Goal: Task Accomplishment & Management: Complete application form

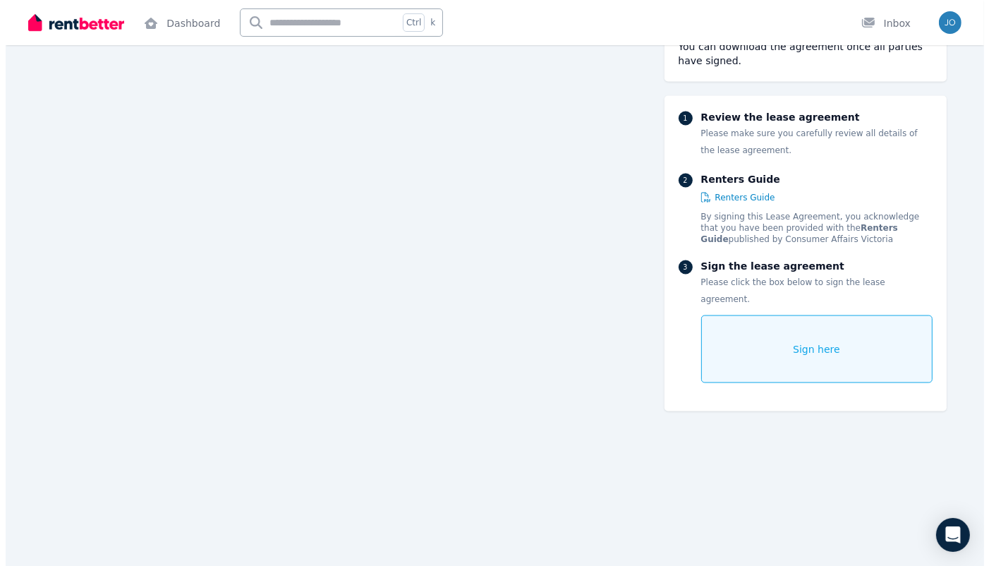
scroll to position [6926, 0]
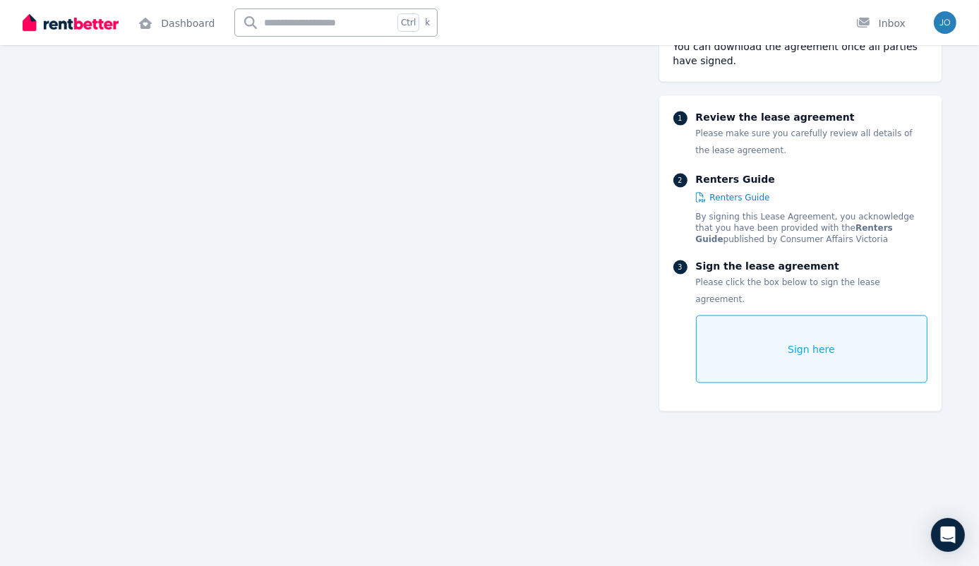
click at [801, 342] on span "Sign here" at bounding box center [810, 349] width 47 height 14
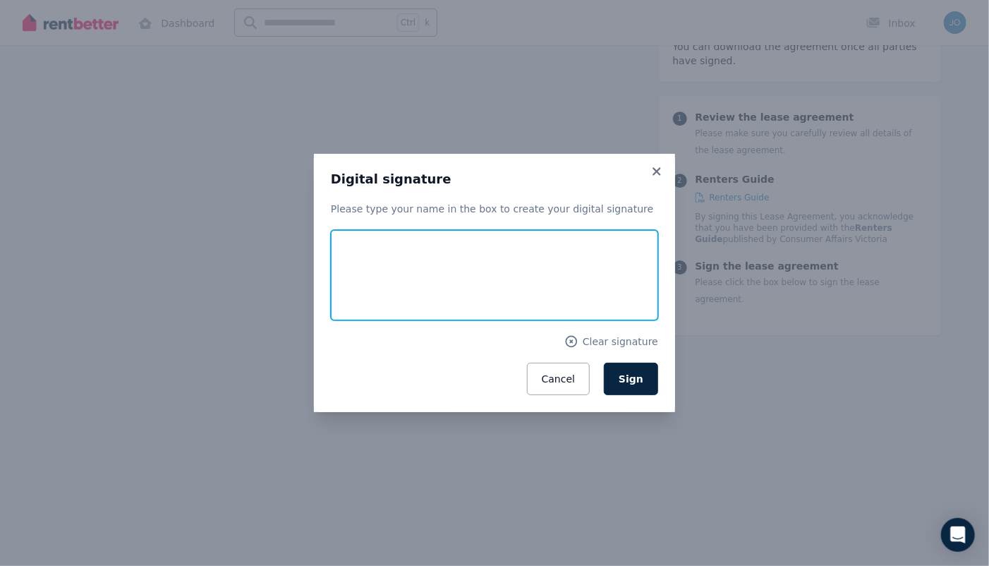
click at [380, 272] on input "text" at bounding box center [494, 275] width 327 height 90
type input "**********"
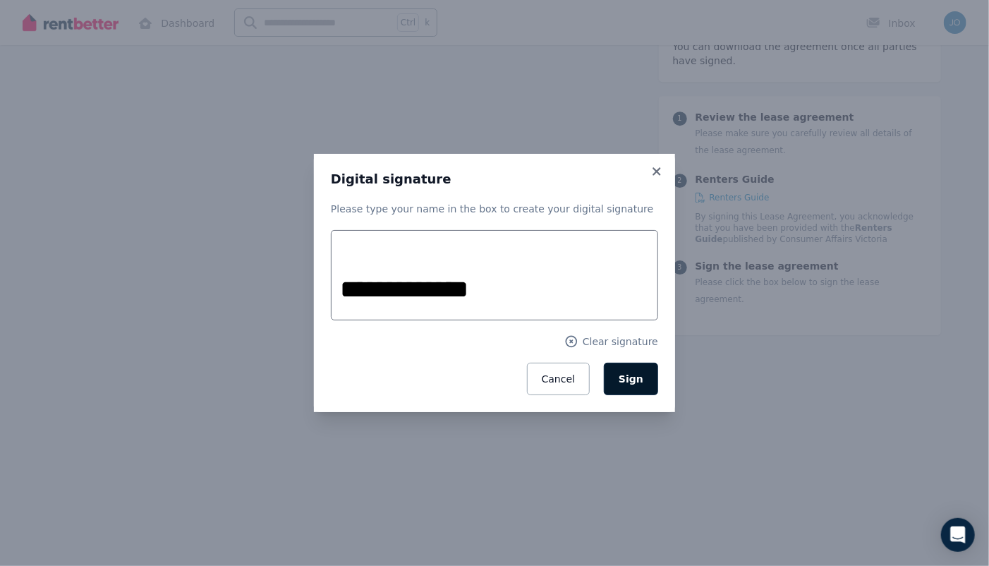
click at [634, 377] on span "Sign" at bounding box center [631, 378] width 25 height 11
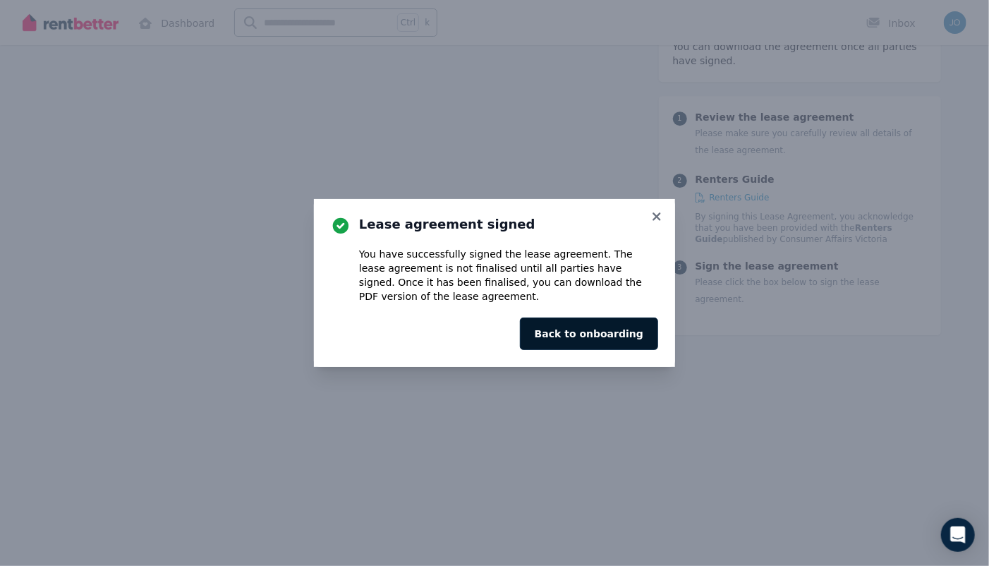
click at [600, 334] on button "Back to onboarding" at bounding box center [589, 333] width 138 height 32
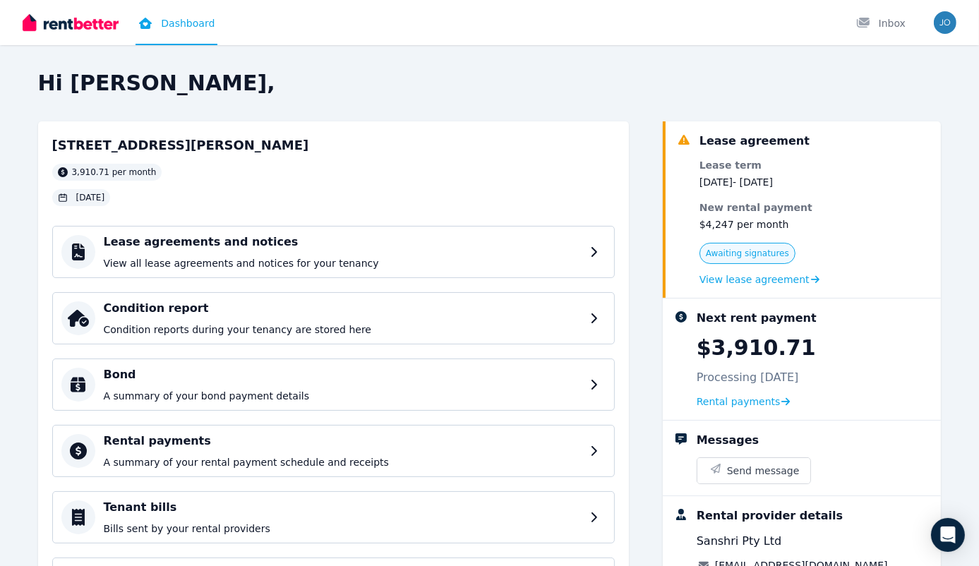
click at [727, 253] on span "Awaiting signatures" at bounding box center [747, 253] width 83 height 11
click at [730, 278] on span "View lease agreement" at bounding box center [754, 279] width 110 height 14
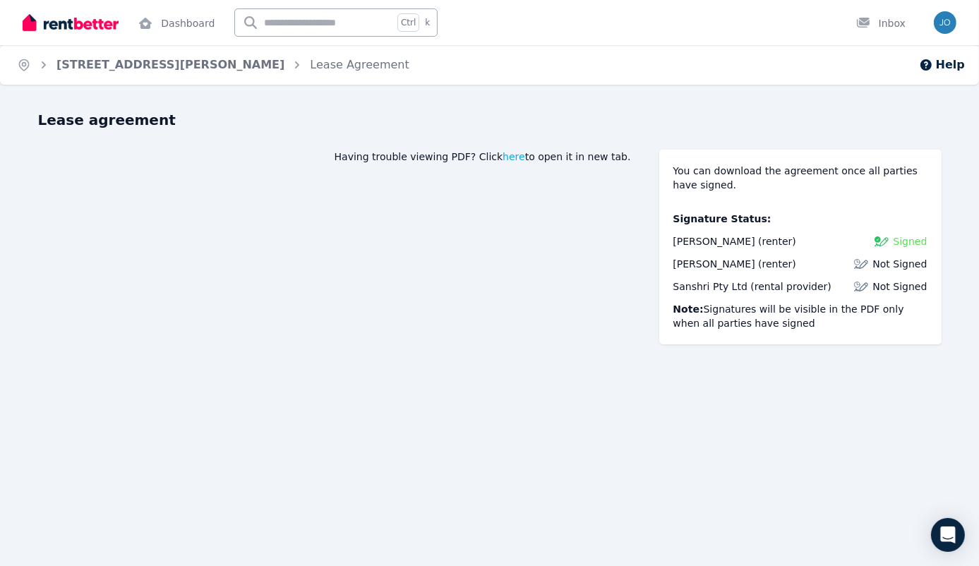
click at [864, 263] on img at bounding box center [861, 264] width 14 height 14
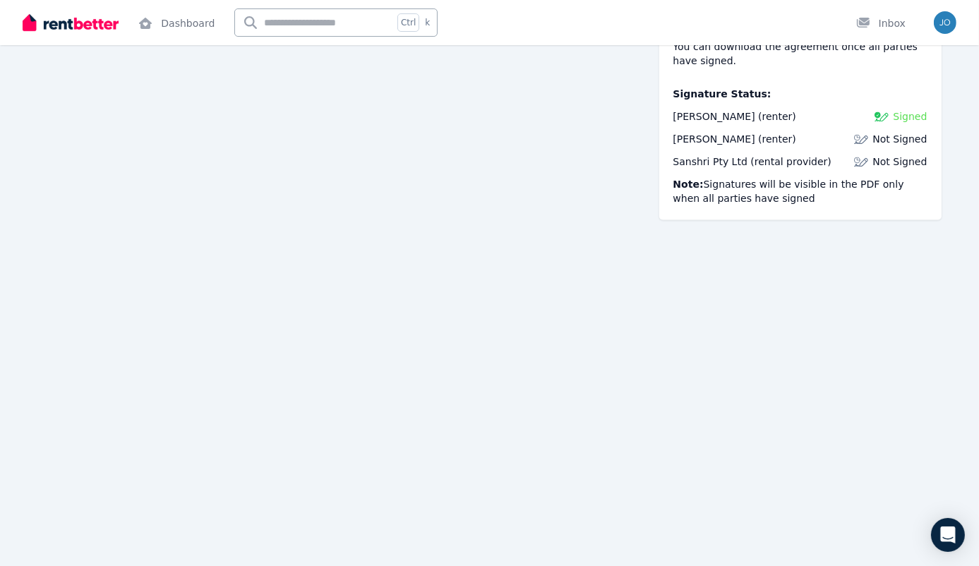
scroll to position [7196, 0]
click at [864, 138] on img at bounding box center [861, 140] width 14 height 14
click at [697, 145] on span "Michelle O'Connor" at bounding box center [714, 139] width 82 height 11
click at [942, 21] on img "button" at bounding box center [944, 22] width 23 height 23
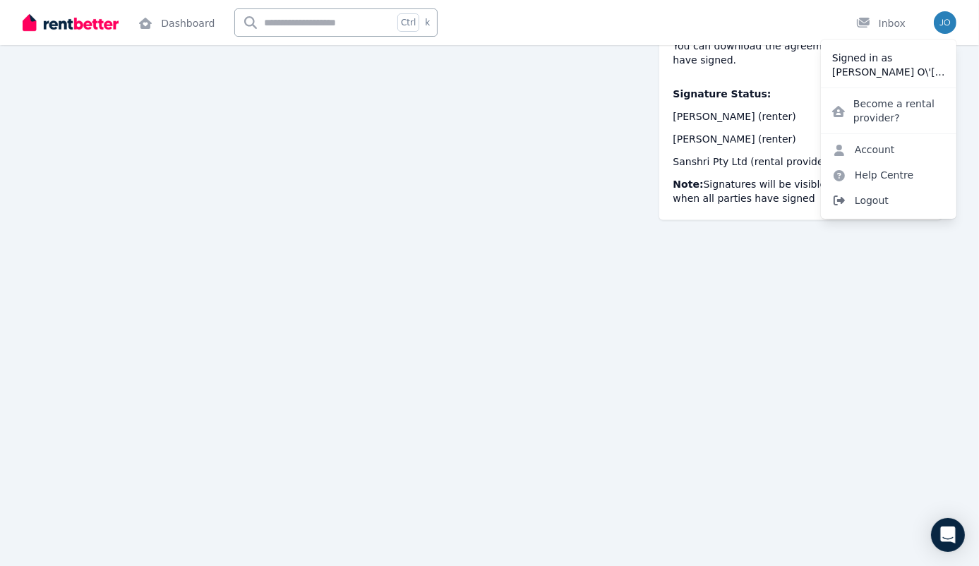
click at [862, 202] on span "Logout" at bounding box center [888, 200] width 135 height 25
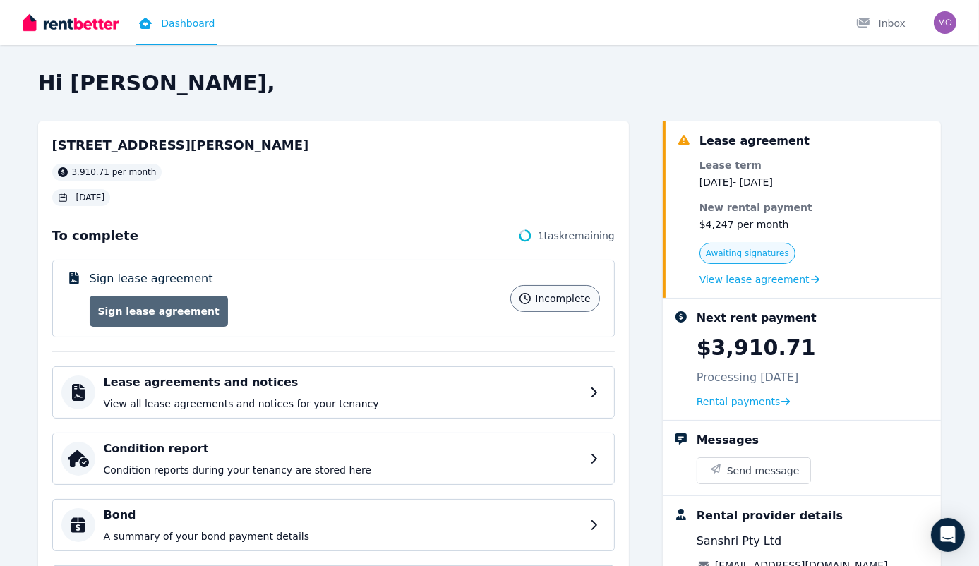
click at [141, 311] on link "Sign lease agreement" at bounding box center [159, 311] width 138 height 31
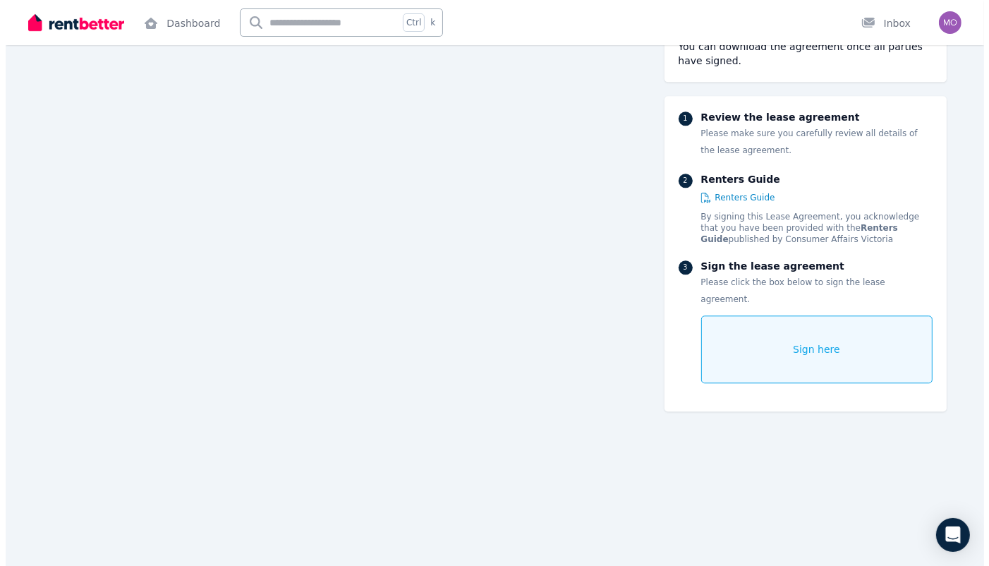
scroll to position [7690, 0]
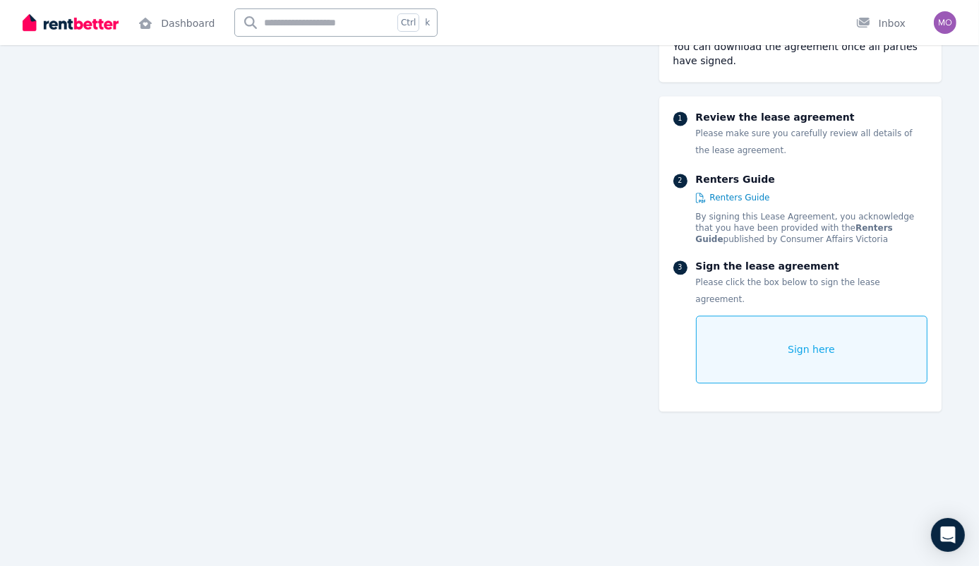
click at [804, 342] on span "Sign here" at bounding box center [810, 349] width 47 height 14
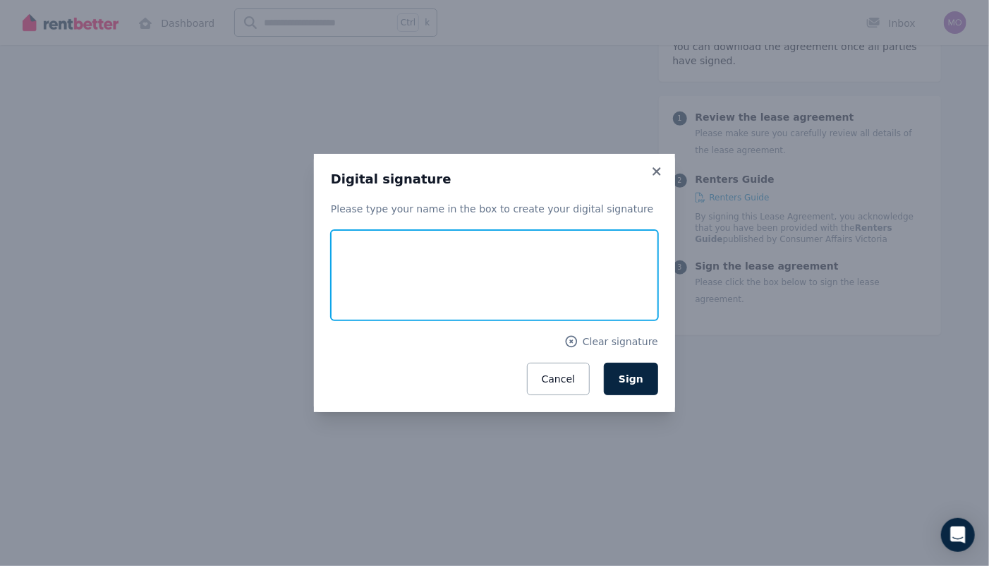
click at [353, 289] on input "text" at bounding box center [494, 275] width 327 height 90
type input "**********"
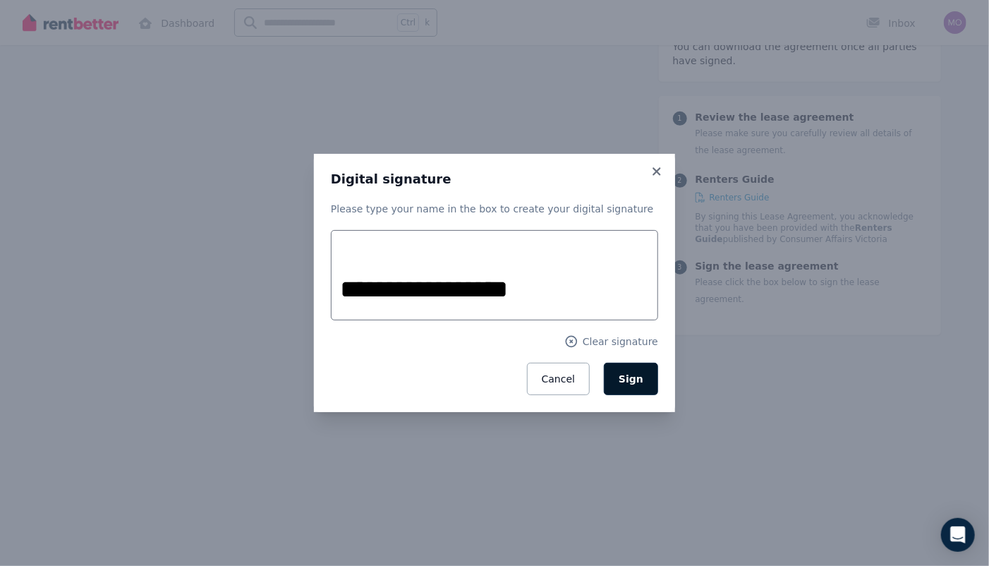
click at [629, 377] on span "Sign" at bounding box center [631, 378] width 25 height 11
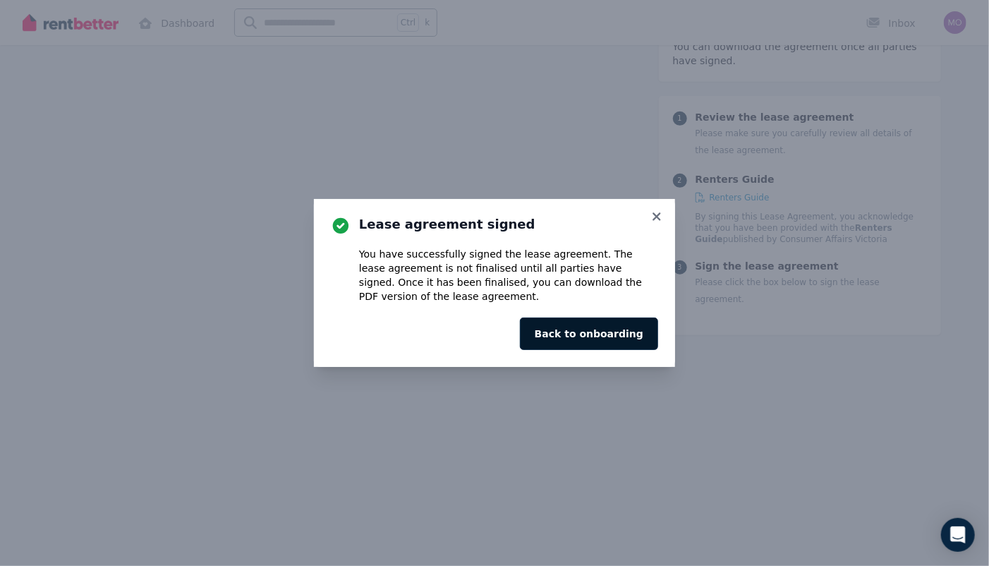
click at [585, 331] on button "Back to onboarding" at bounding box center [589, 333] width 138 height 32
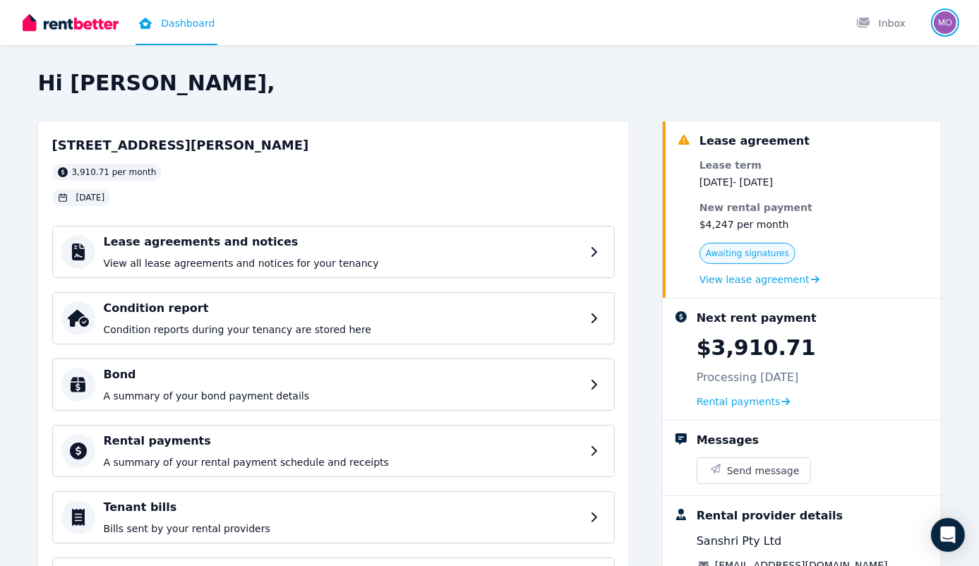
click at [938, 20] on img "button" at bounding box center [944, 22] width 23 height 23
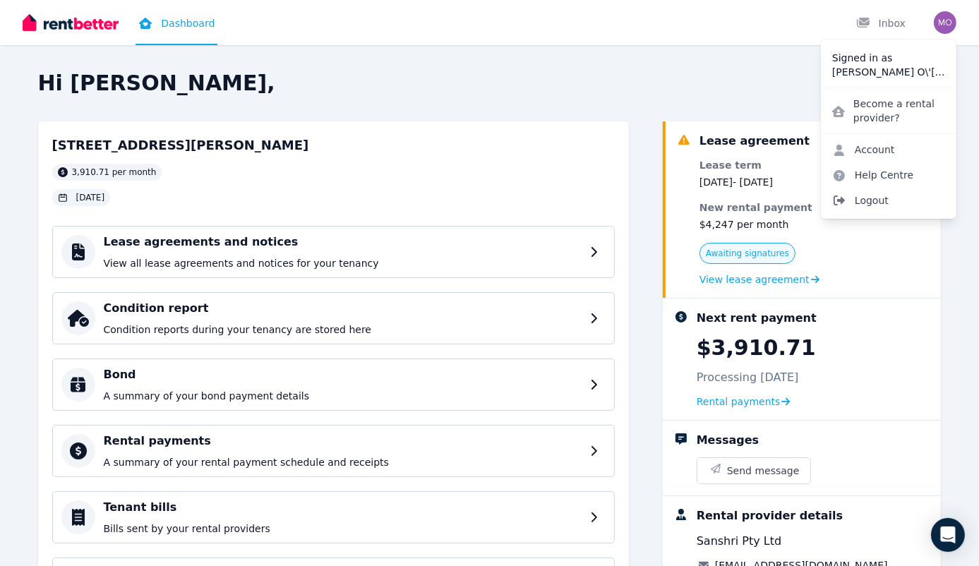
click at [861, 198] on span "Logout" at bounding box center [888, 200] width 135 height 25
